Goal: Transaction & Acquisition: Purchase product/service

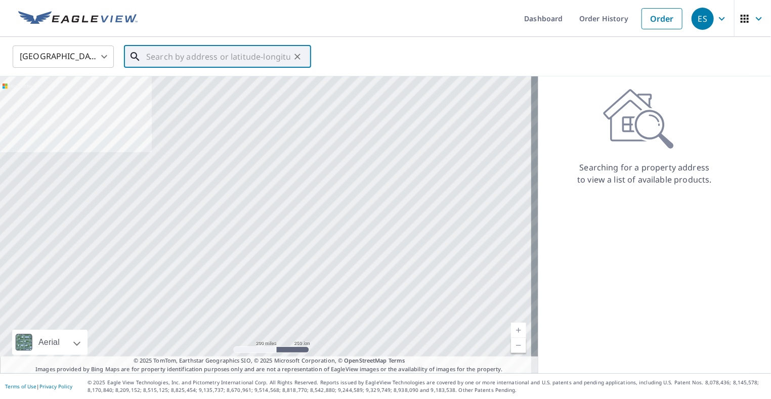
click at [157, 53] on input "text" at bounding box center [218, 56] width 144 height 28
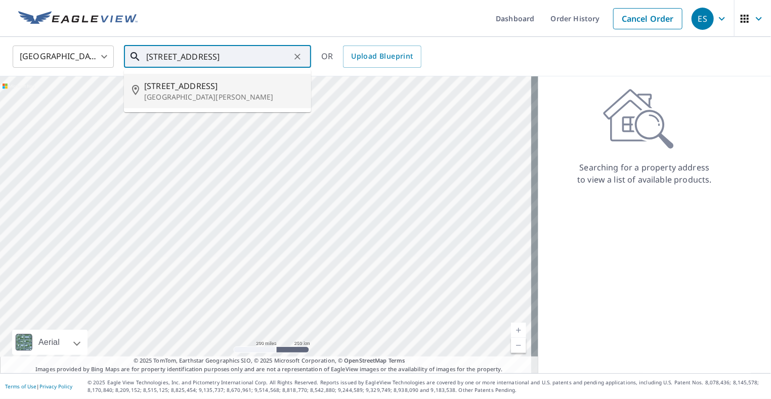
click at [175, 98] on p "[GEOGRAPHIC_DATA][PERSON_NAME]" at bounding box center [223, 97] width 159 height 10
type input "[STREET_ADDRESS][PERSON_NAME]"
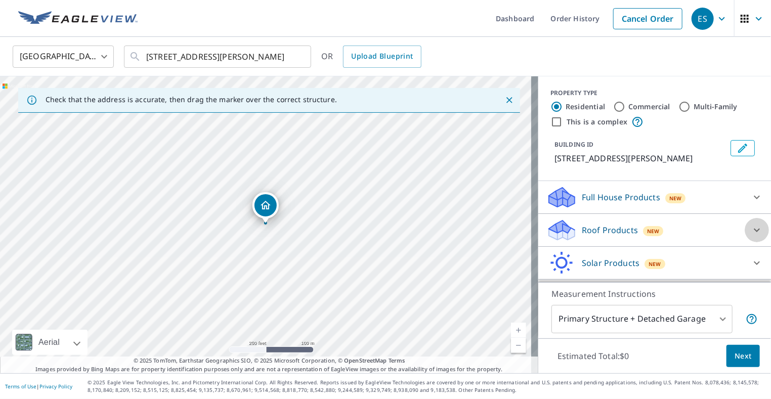
click at [751, 234] on icon at bounding box center [757, 230] width 12 height 12
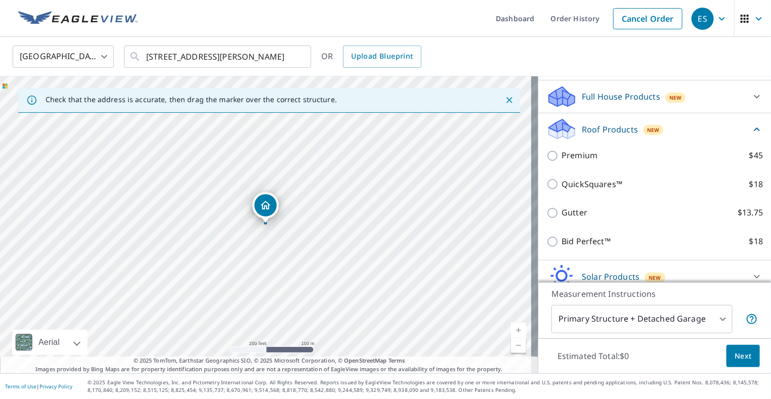
scroll to position [143, 0]
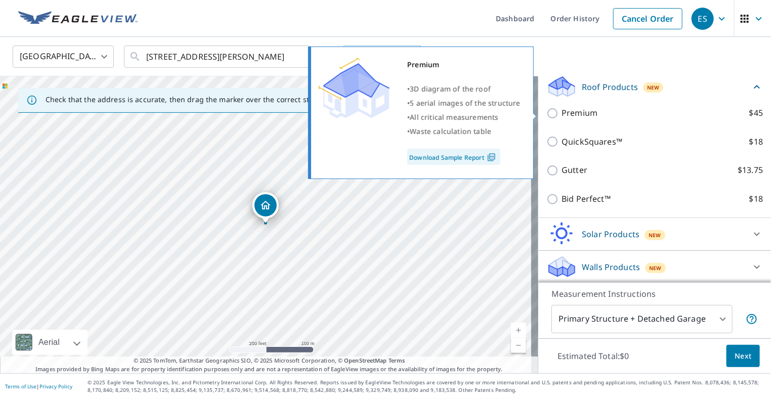
click at [546, 111] on input "Premium $45" at bounding box center [553, 113] width 15 height 12
checkbox input "true"
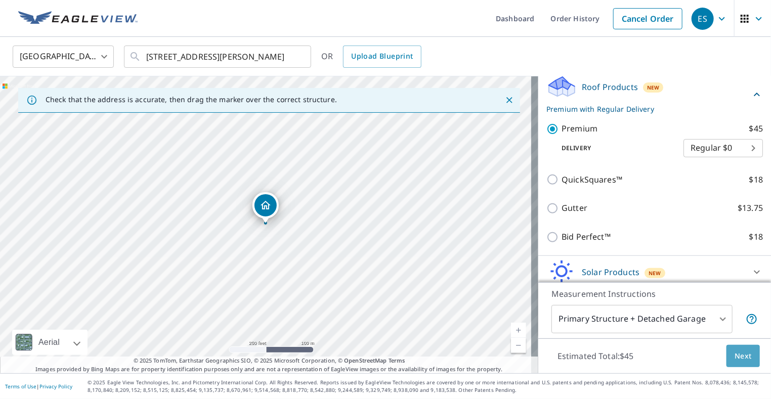
click at [735, 361] on span "Next" at bounding box center [743, 356] width 17 height 13
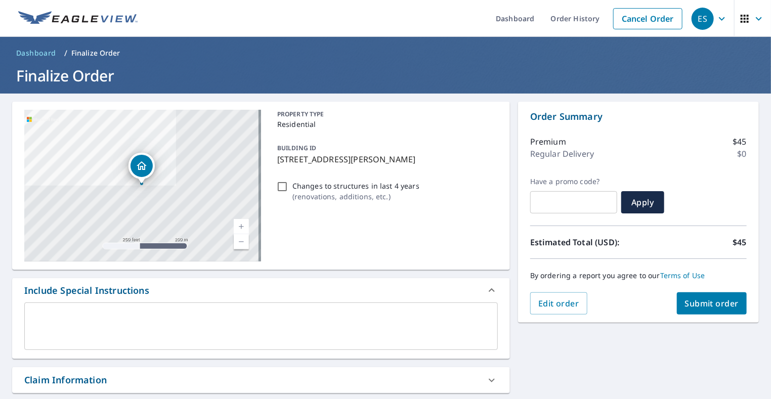
click at [708, 307] on span "Submit order" at bounding box center [712, 303] width 54 height 11
